Goal: Information Seeking & Learning: Learn about a topic

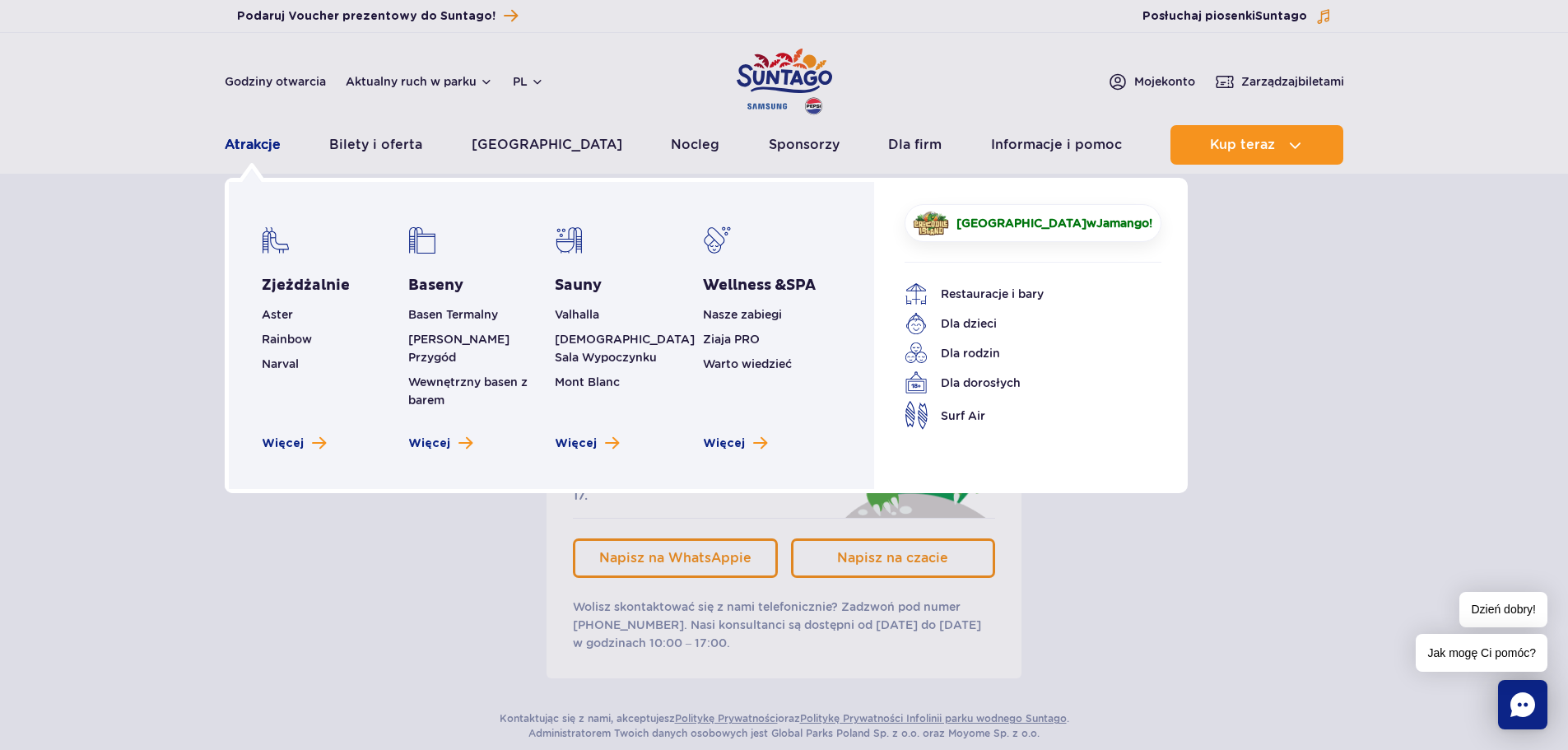
click at [244, 146] on link "Atrakcje" at bounding box center [253, 144] width 56 height 39
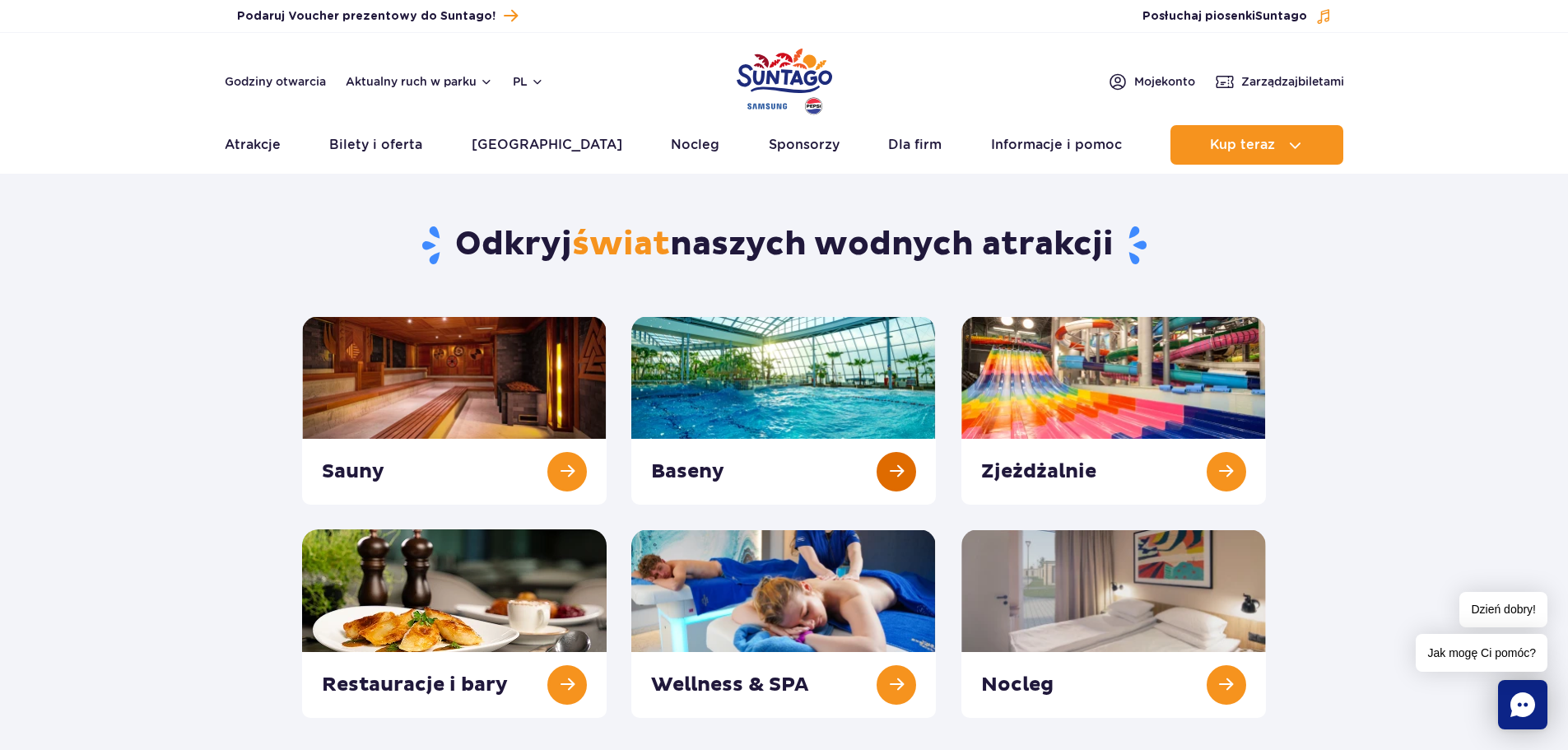
click at [813, 387] on link at bounding box center [784, 411] width 305 height 188
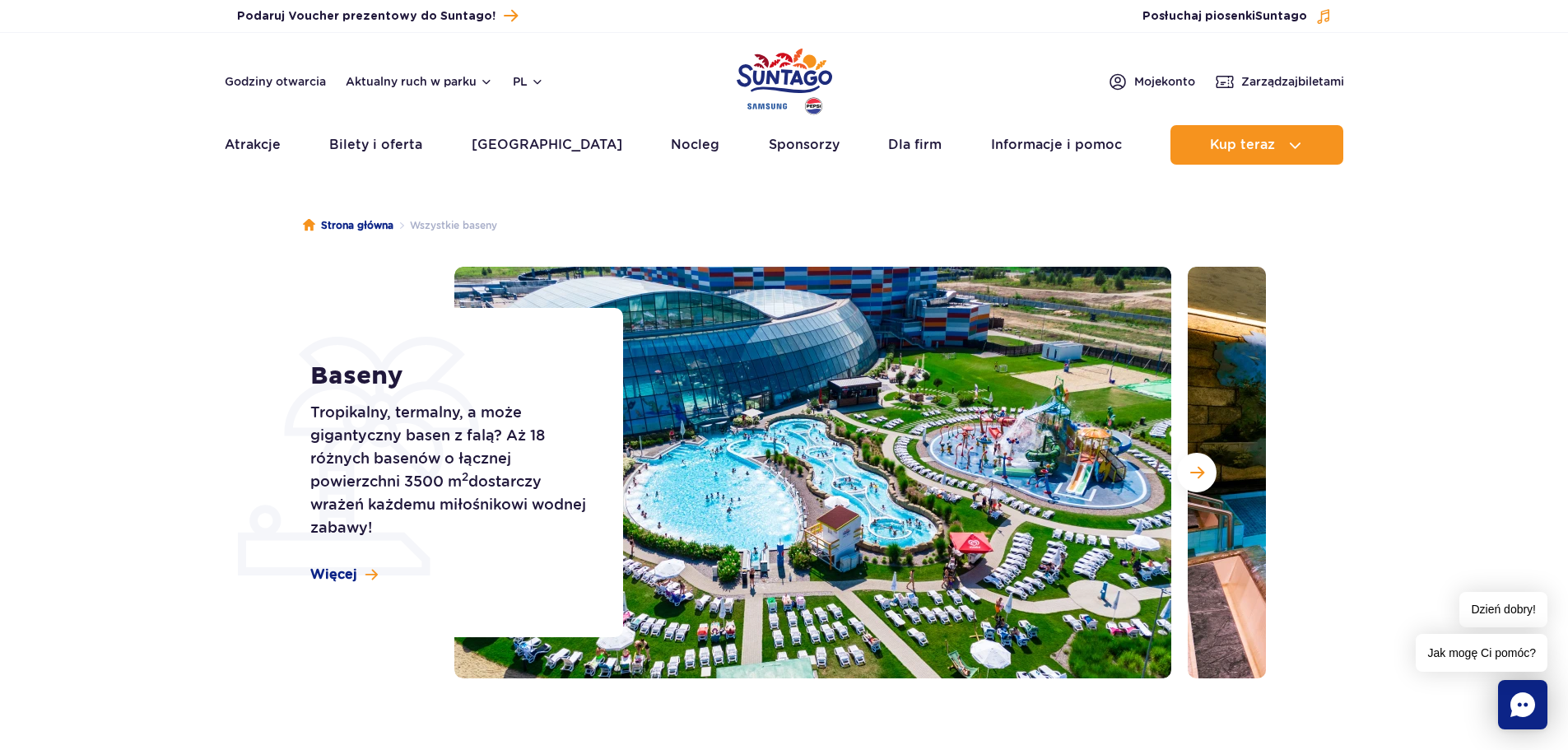
click at [1414, 345] on section "Baseny Tropikalny, termalny, a może gigantyczny basen z falą? Aż 18 różnych bas…" at bounding box center [784, 472] width 1568 height 412
click at [1196, 467] on span "Następny slajd" at bounding box center [1197, 472] width 14 height 14
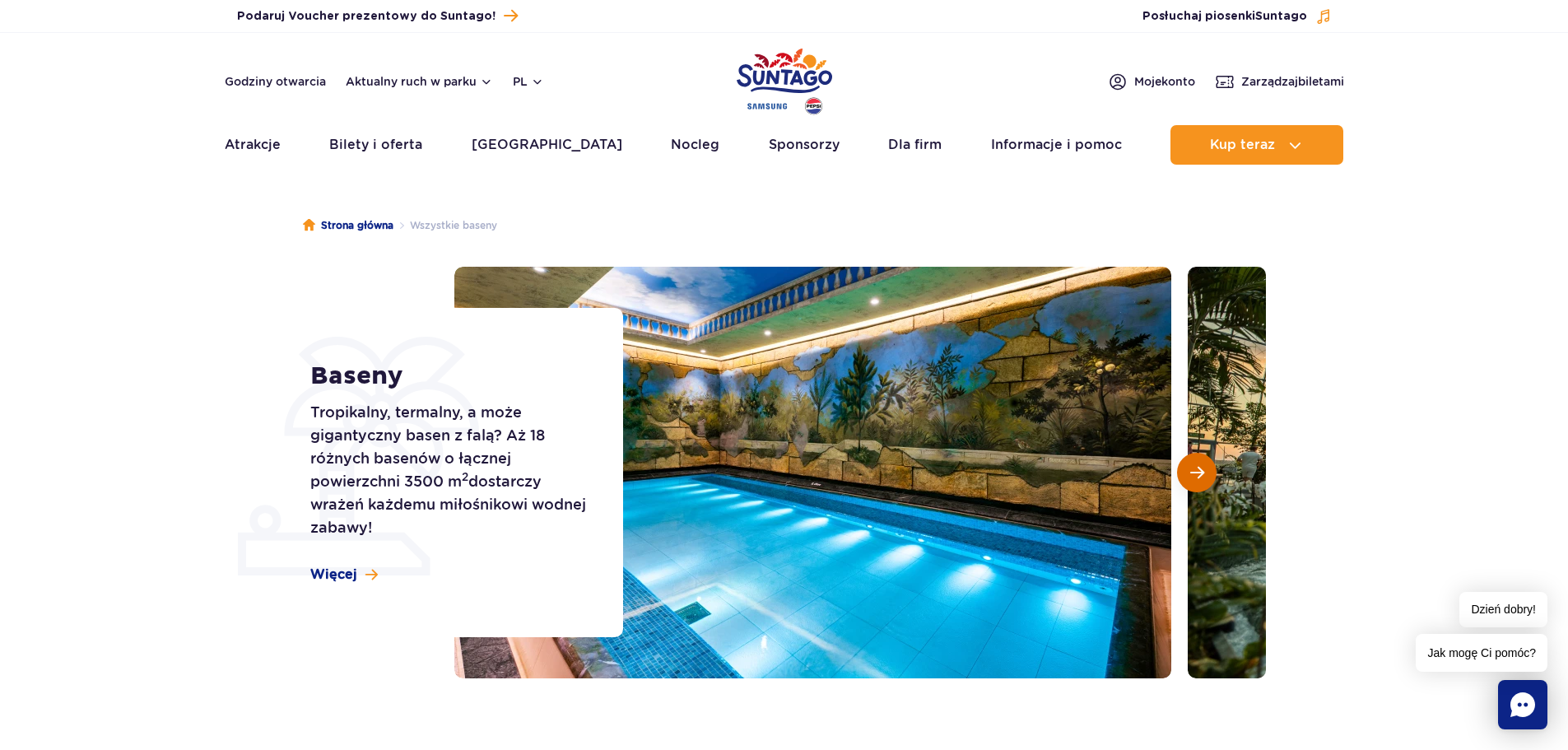
click at [1196, 471] on span "Następny slajd" at bounding box center [1197, 472] width 14 height 14
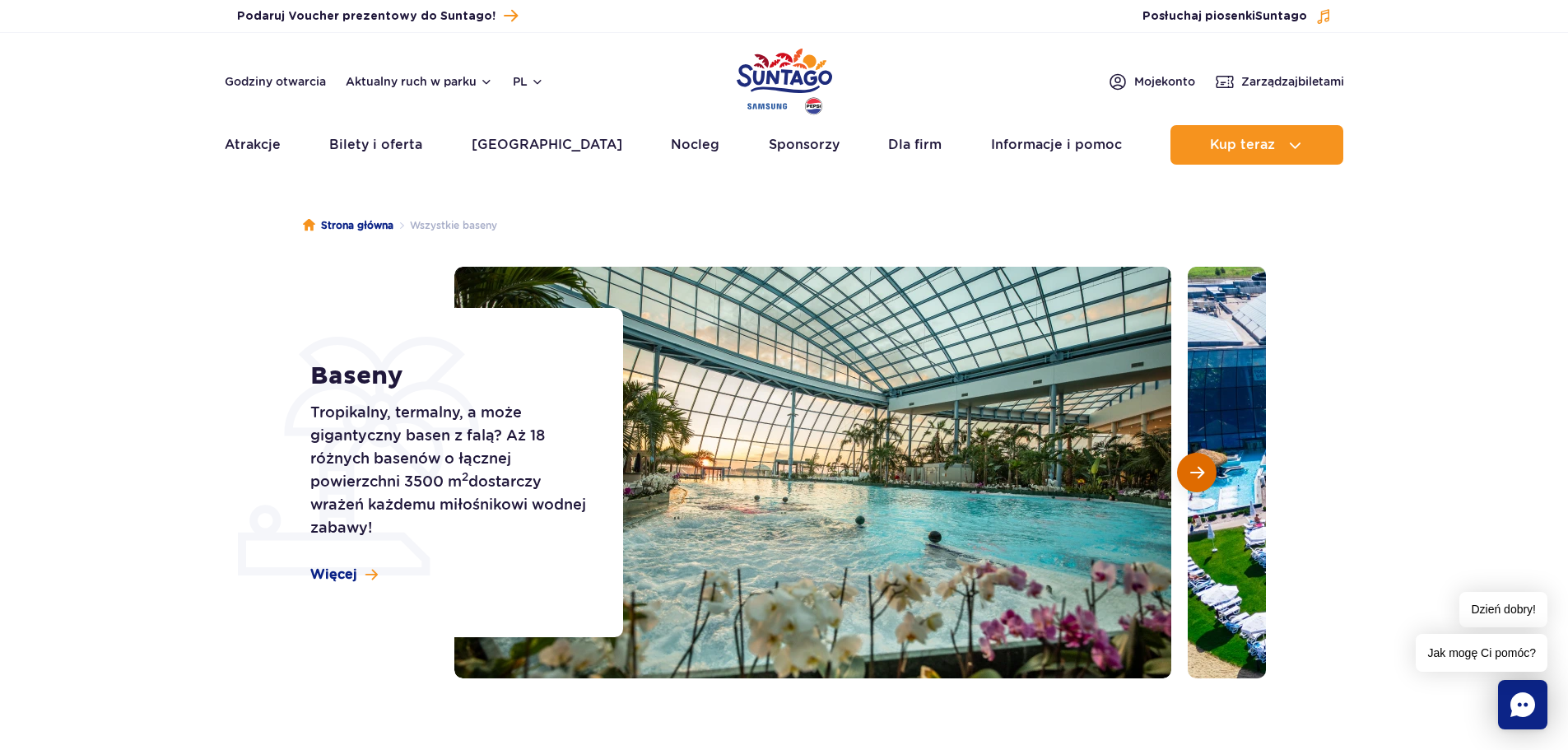
click at [1196, 471] on span "Następny slajd" at bounding box center [1197, 472] width 14 height 14
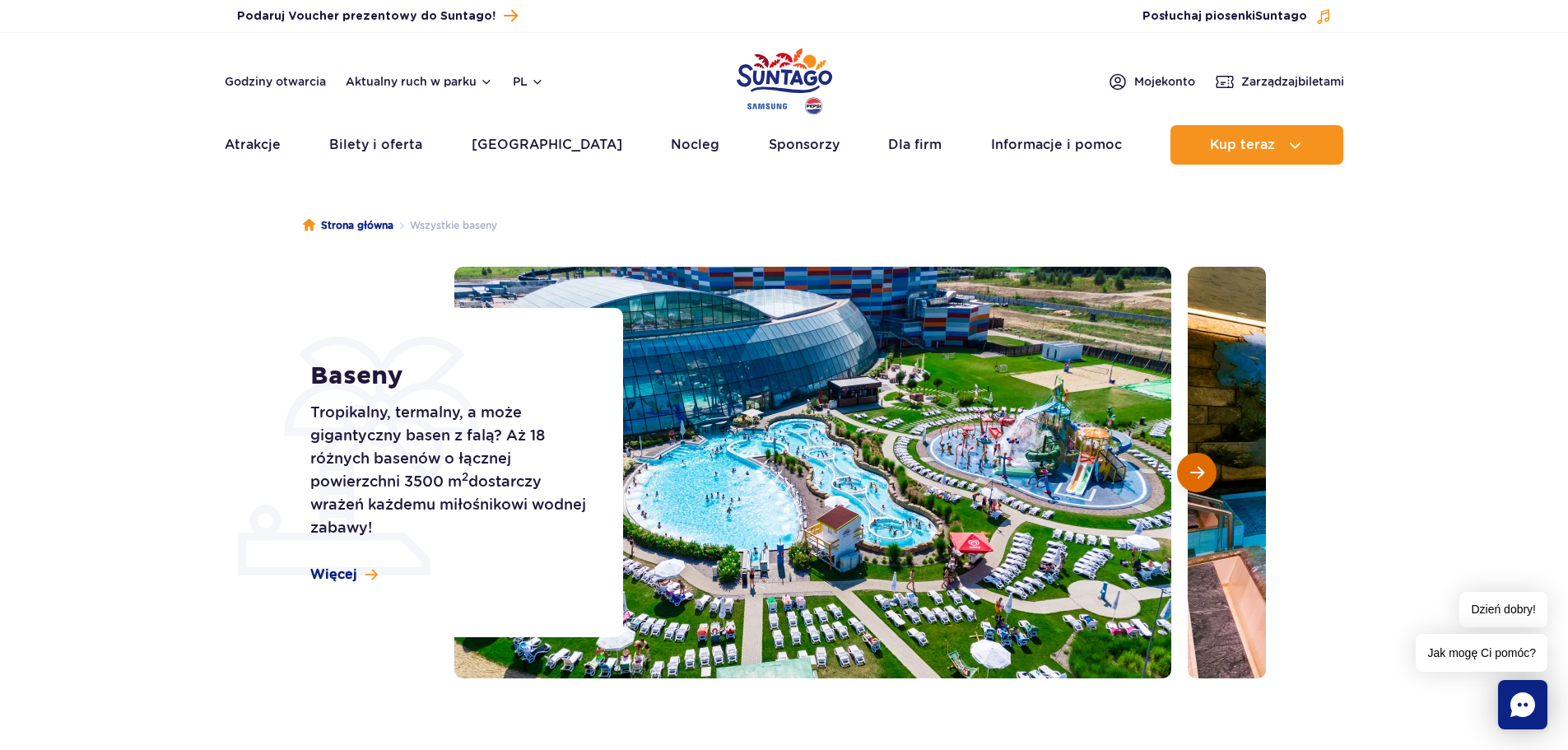
click at [1196, 471] on span "Następny slajd" at bounding box center [1197, 472] width 14 height 14
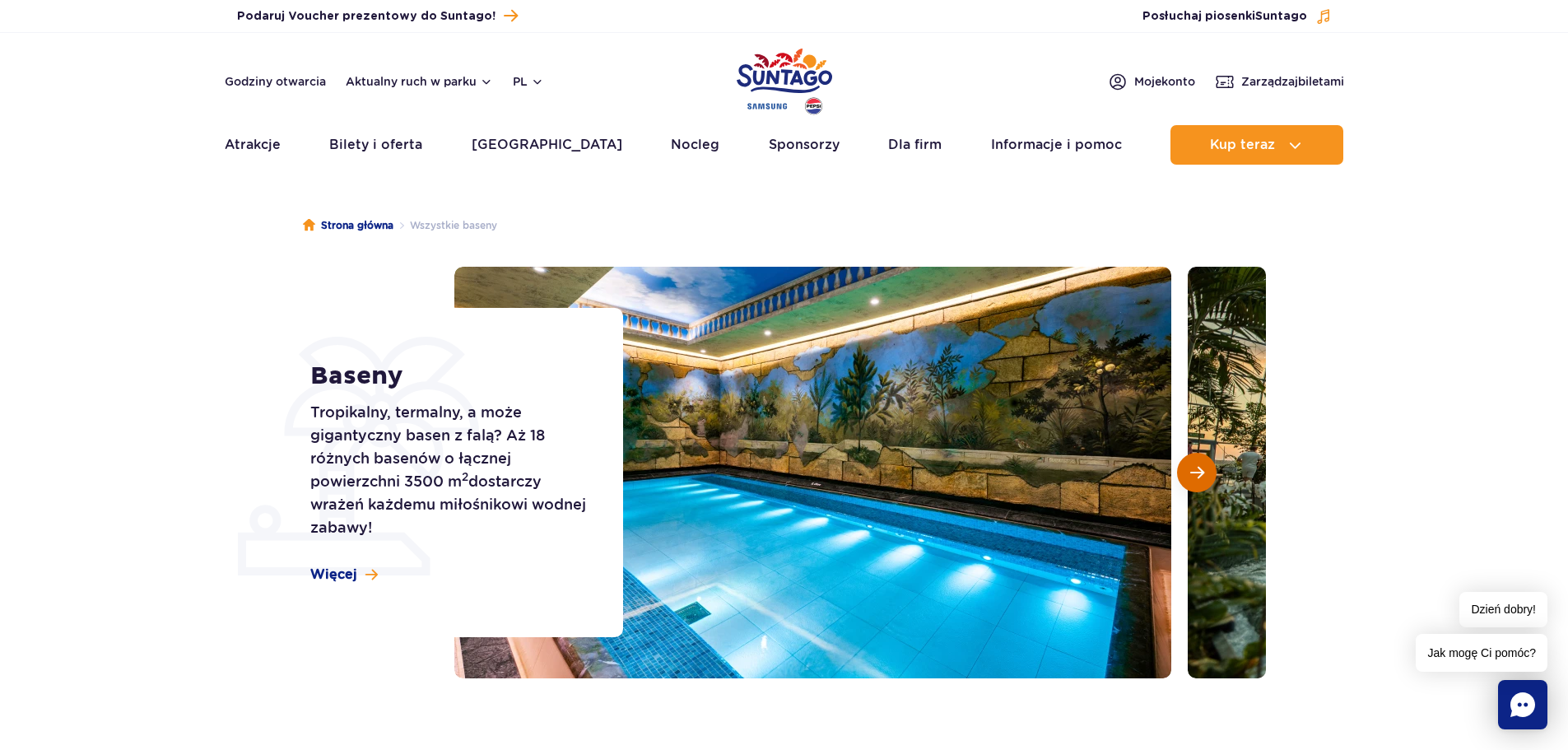
click at [1196, 471] on span "Następny slajd" at bounding box center [1197, 472] width 14 height 14
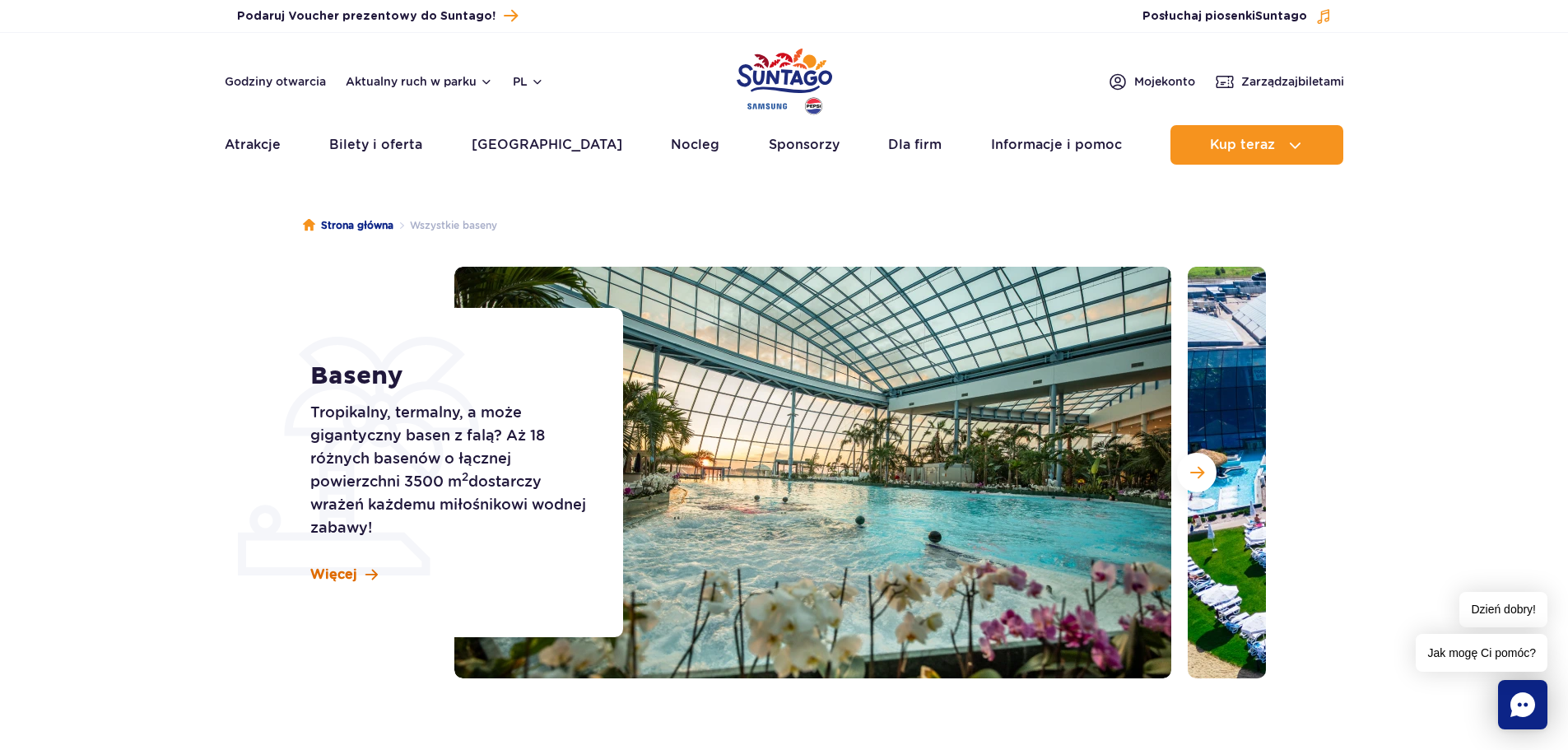
click at [336, 576] on span "Więcej" at bounding box center [334, 574] width 47 height 18
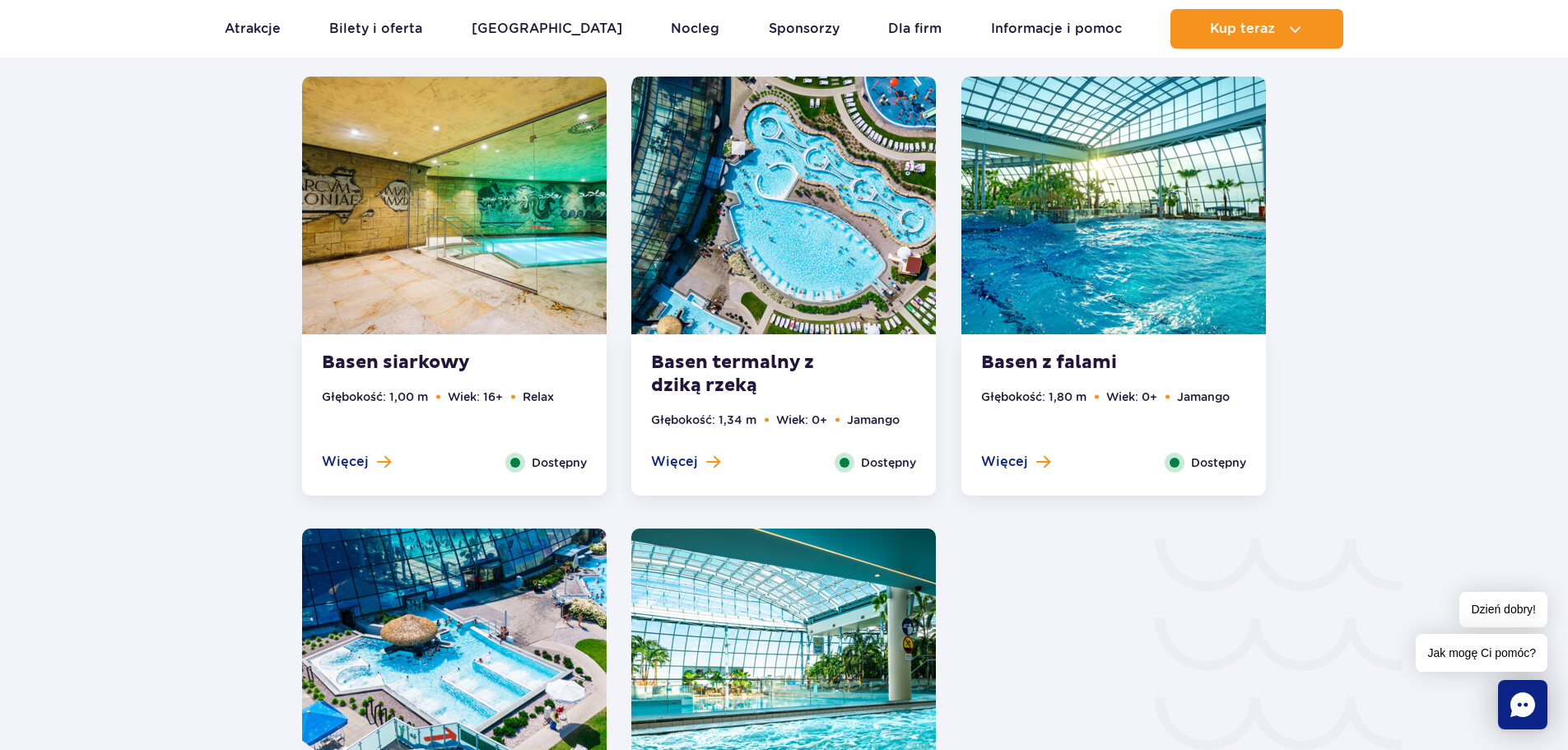
scroll to position [2147, 0]
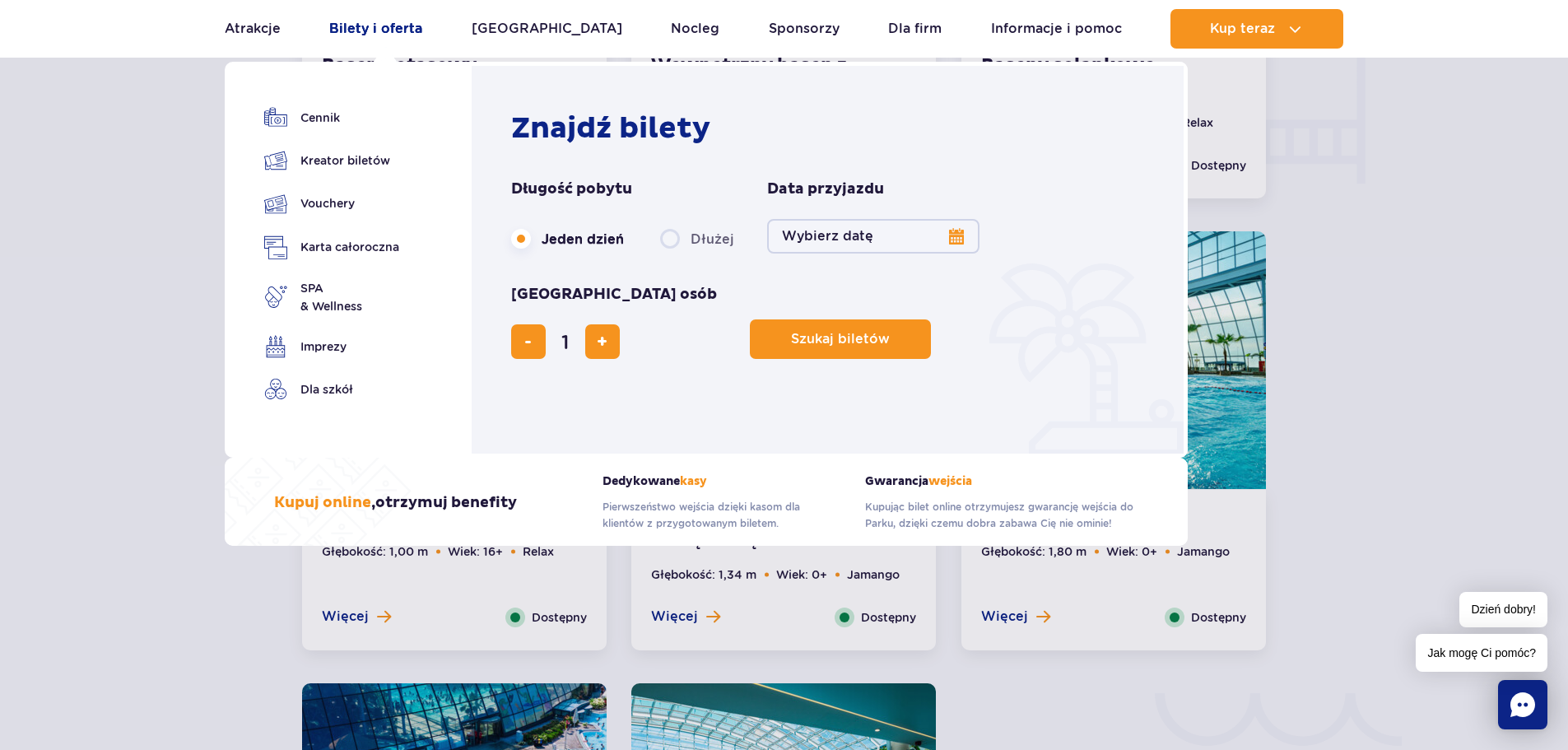
click at [384, 30] on link "Bilety i oferta" at bounding box center [375, 28] width 93 height 39
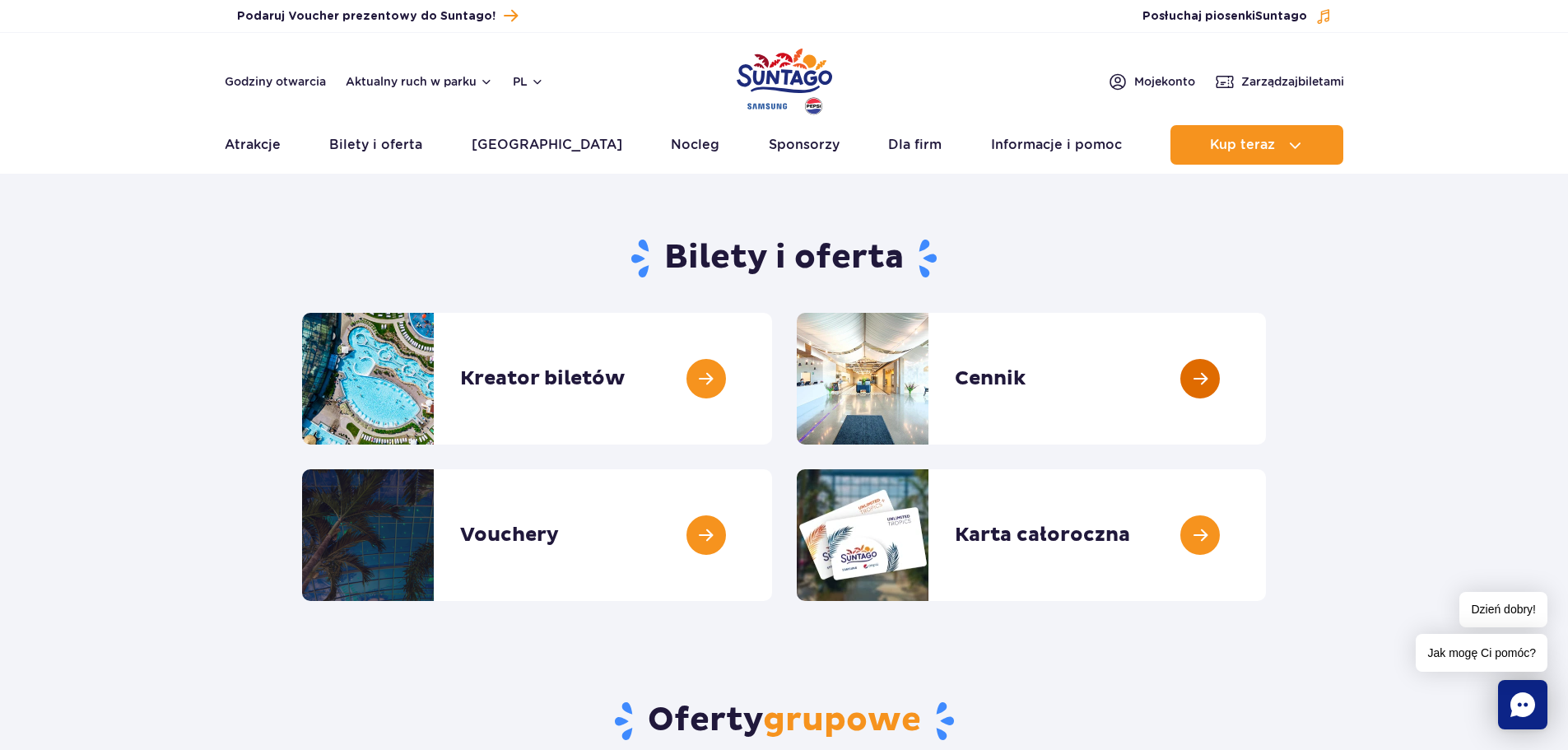
click at [1266, 373] on link at bounding box center [1266, 378] width 0 height 132
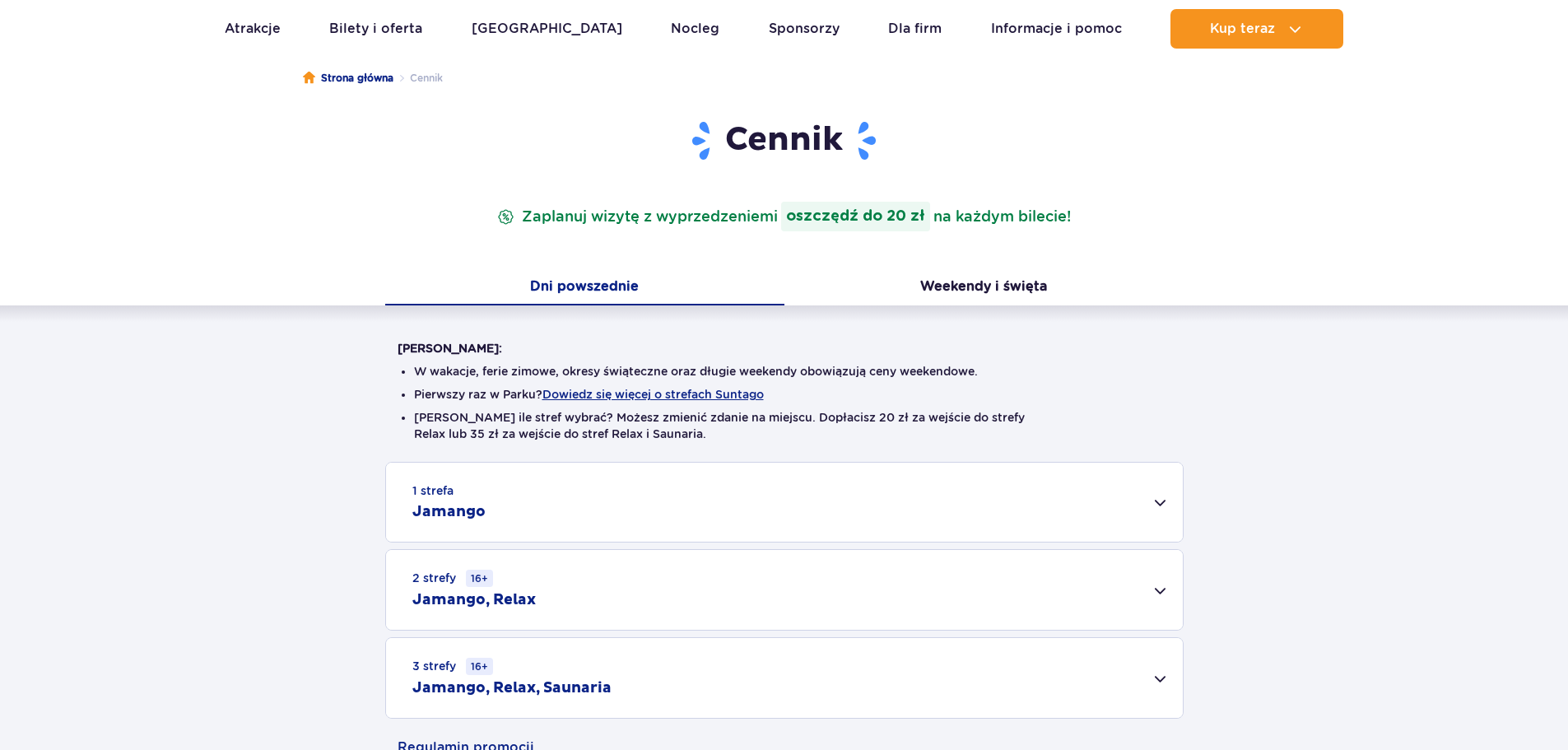
scroll to position [329, 0]
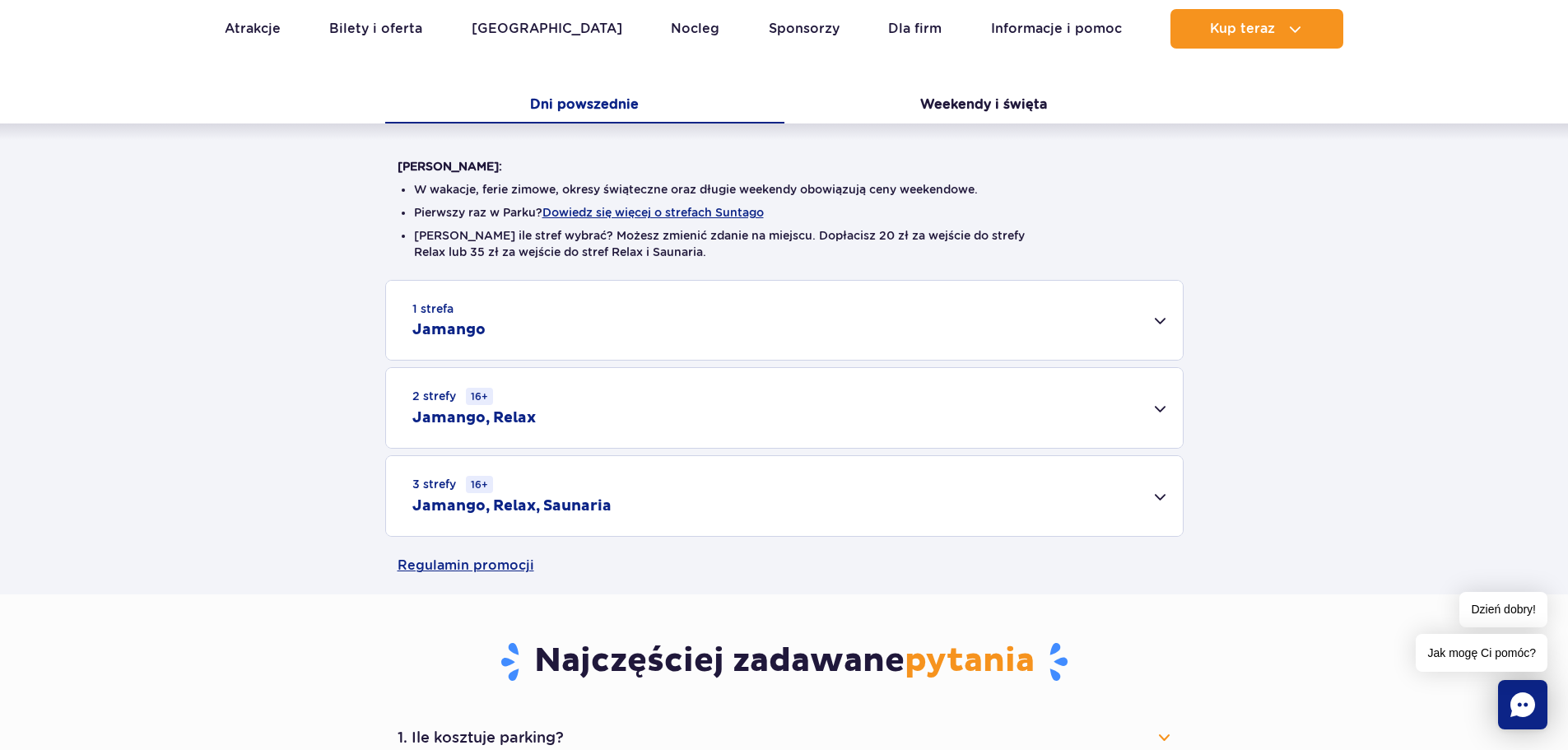
click at [661, 328] on div "1 strefa Jamango" at bounding box center [784, 320] width 797 height 79
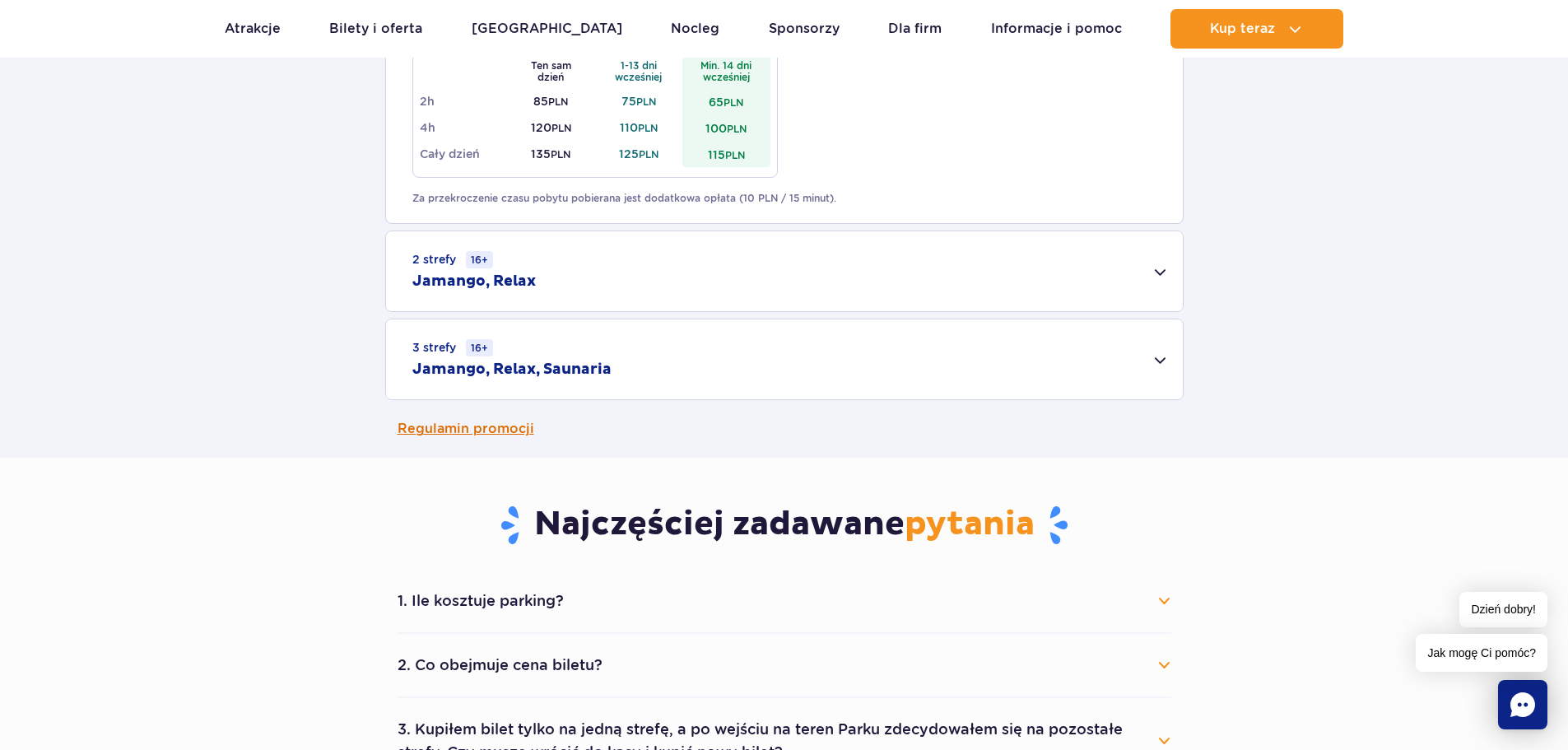
scroll to position [1070, 0]
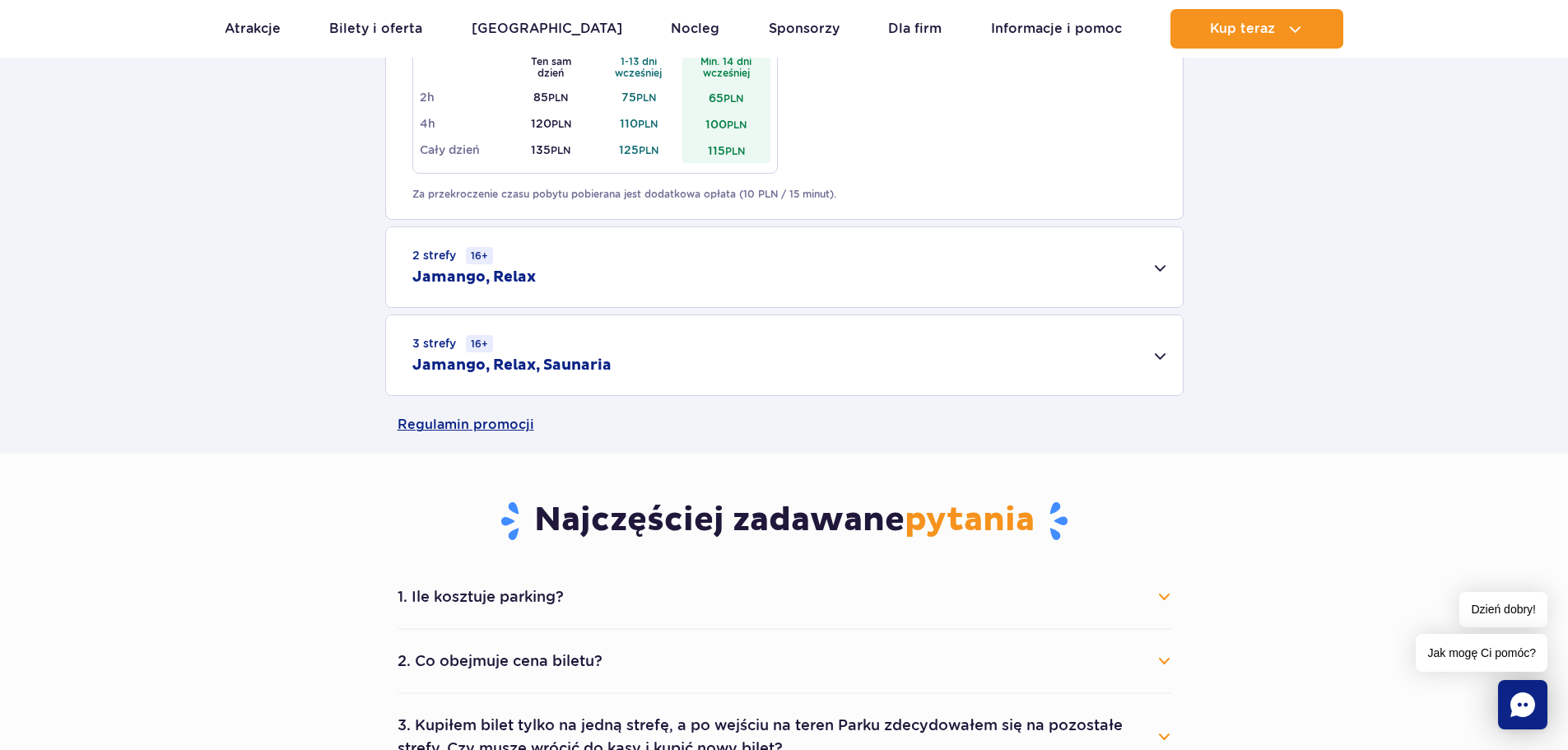
click at [1153, 263] on div "2 strefy 16+ Jamango, Relax" at bounding box center [784, 266] width 797 height 80
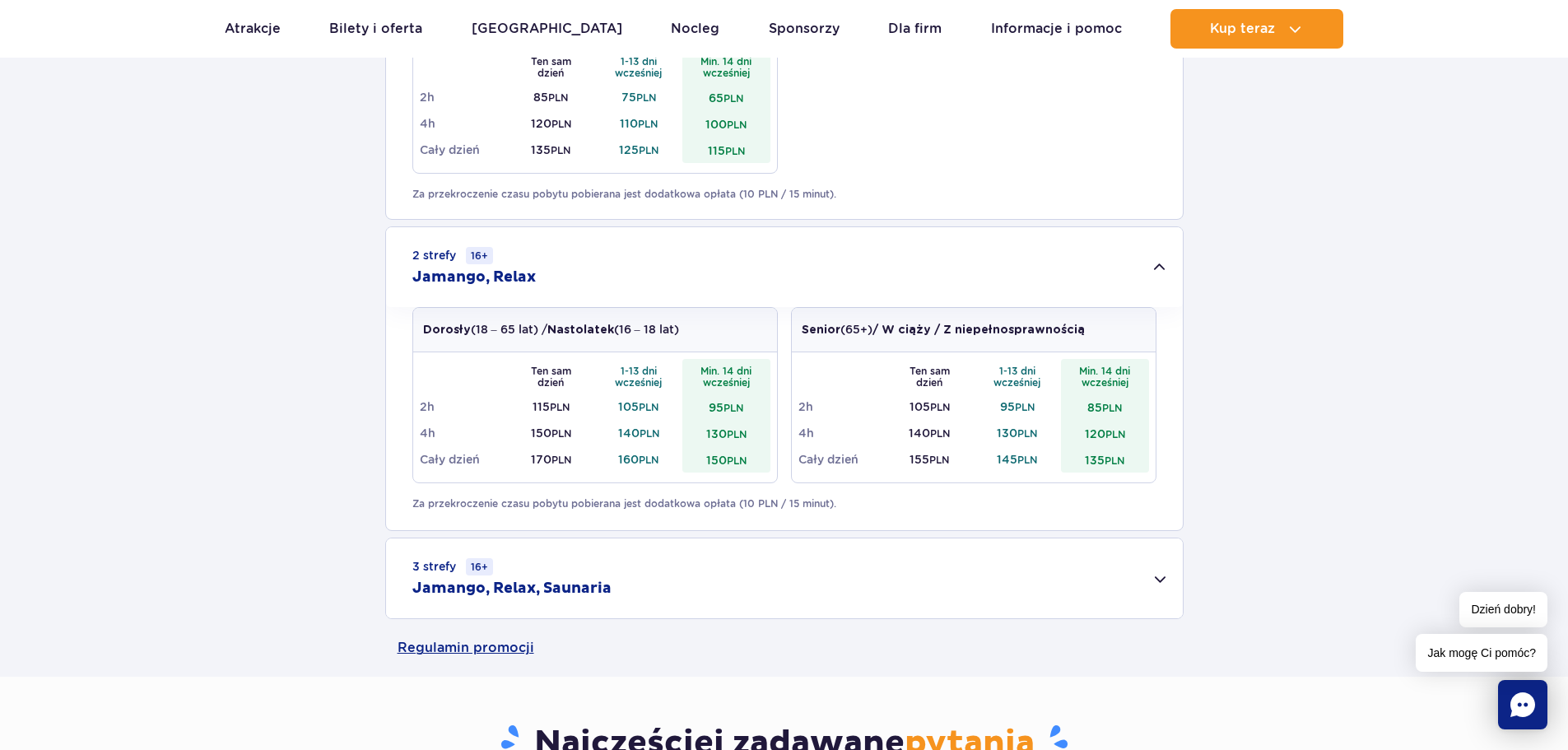
click at [1158, 582] on div "3 strefy 16+ Jamango, Relax, Saunaria" at bounding box center [784, 578] width 797 height 80
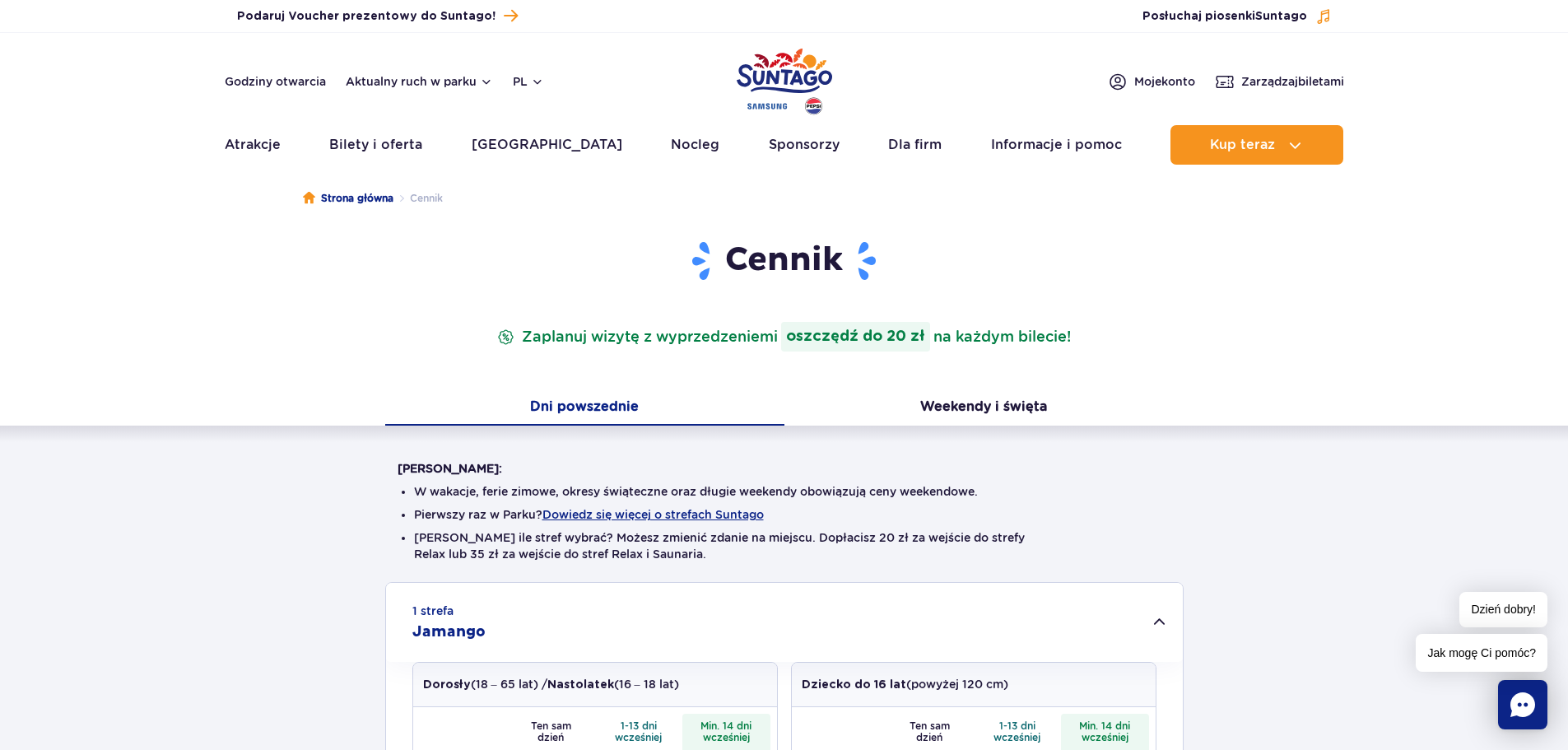
scroll to position [0, 0]
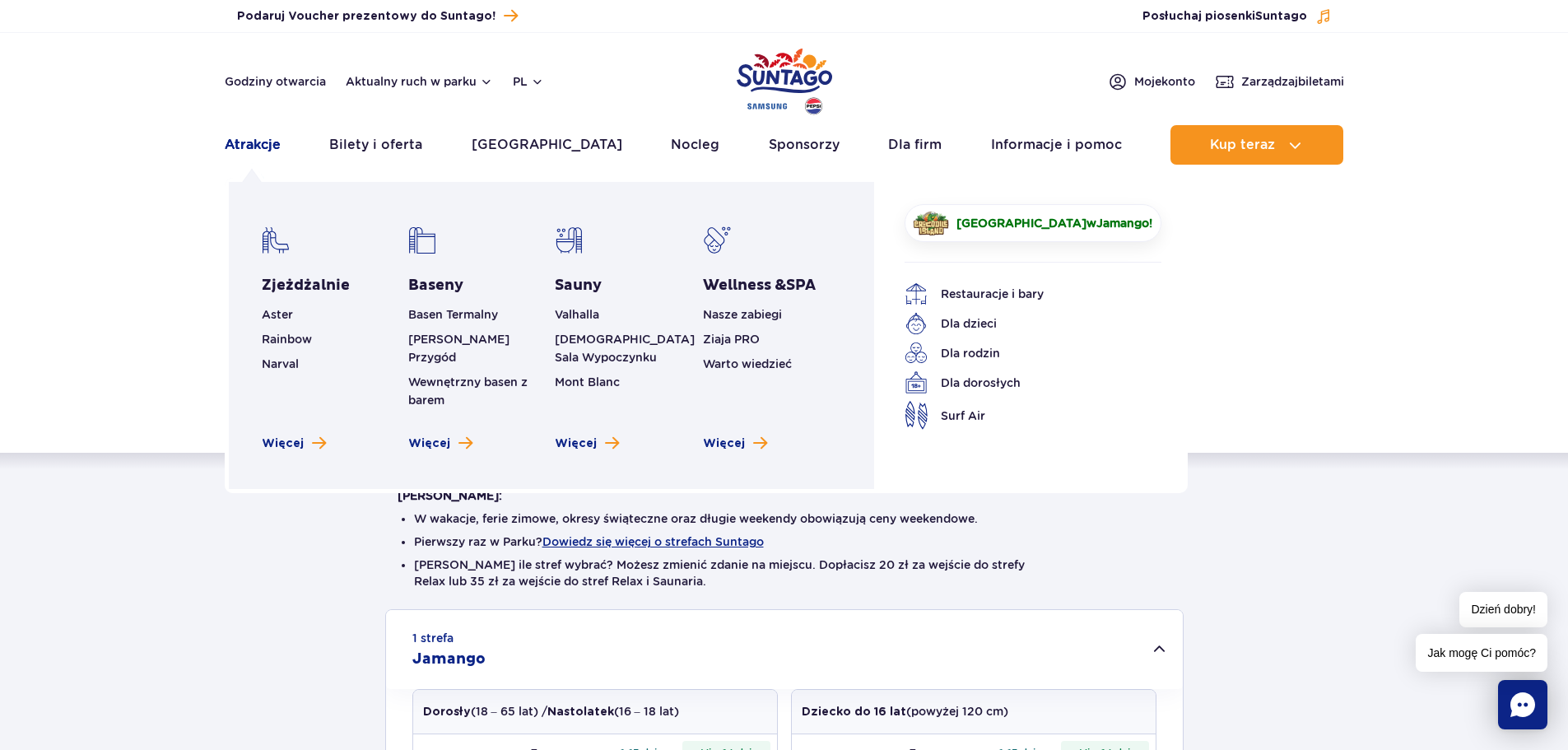
click at [266, 140] on link "Atrakcje" at bounding box center [253, 144] width 56 height 39
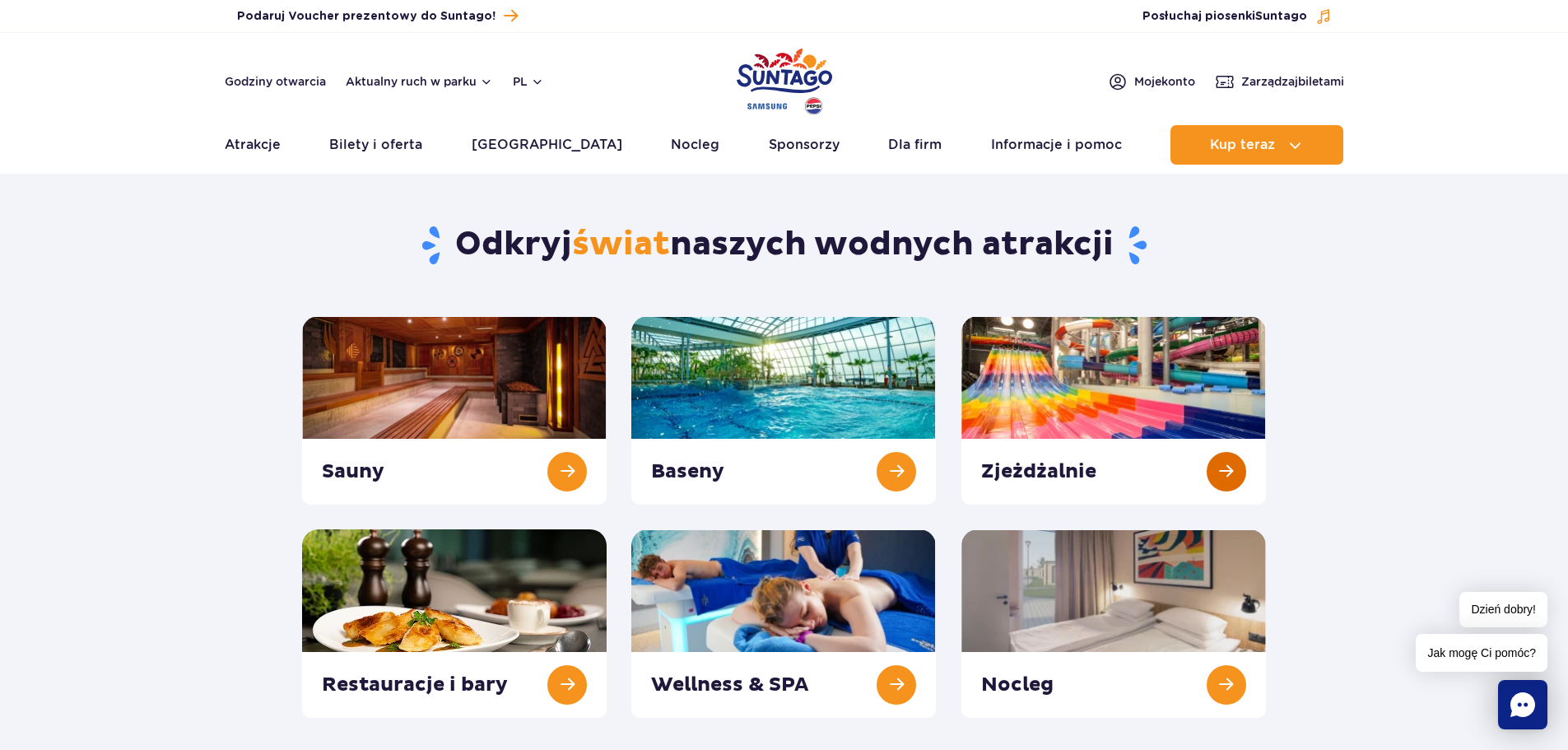
click at [1124, 381] on link at bounding box center [1113, 411] width 305 height 188
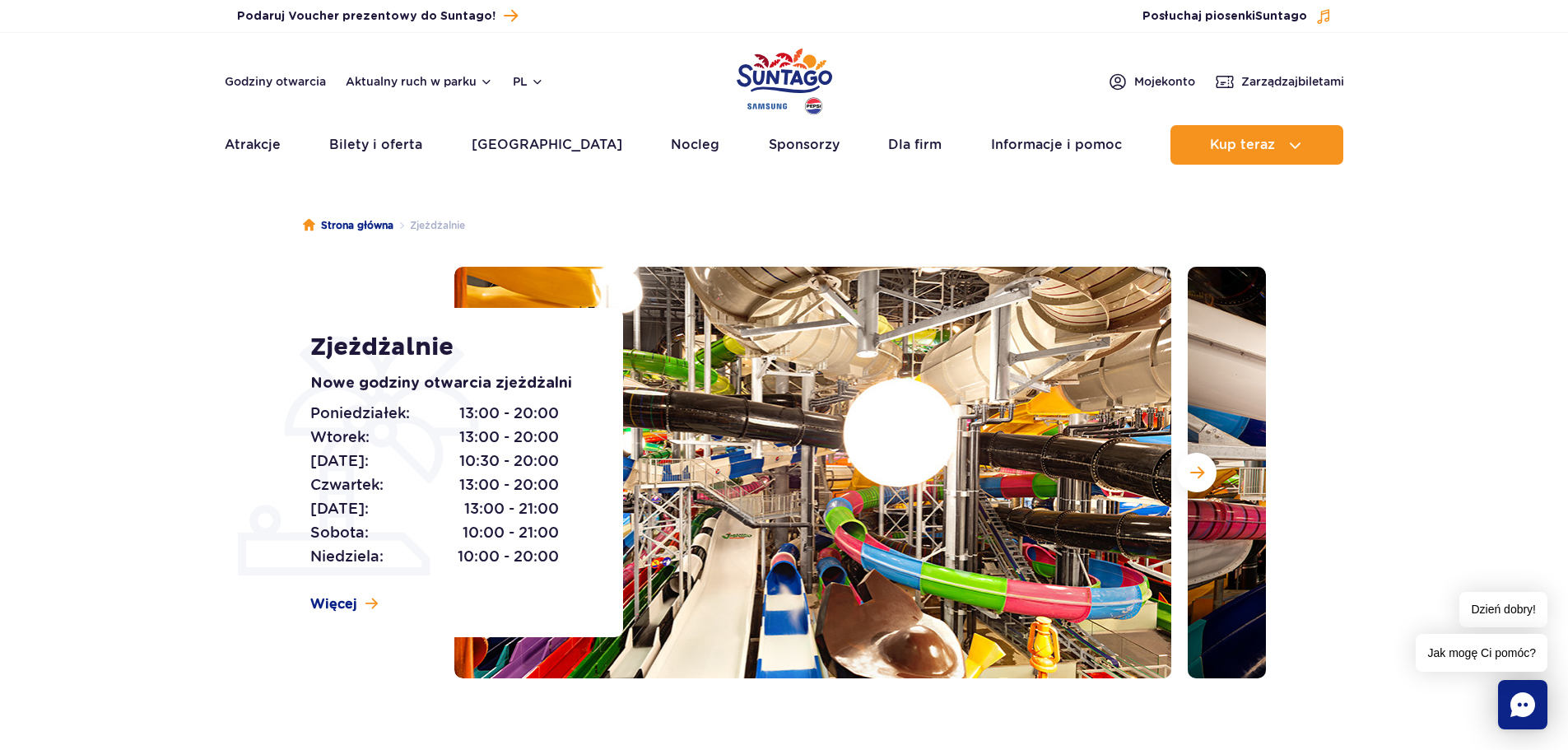
click at [39, 417] on section "Zjeżdżalnie Nowe godziny otwarcia zjeżdżalni [DATE]: 13:00 - 20:00 [DATE]: 13:0…" at bounding box center [784, 472] width 1568 height 412
